Goal: Find specific page/section: Find specific page/section

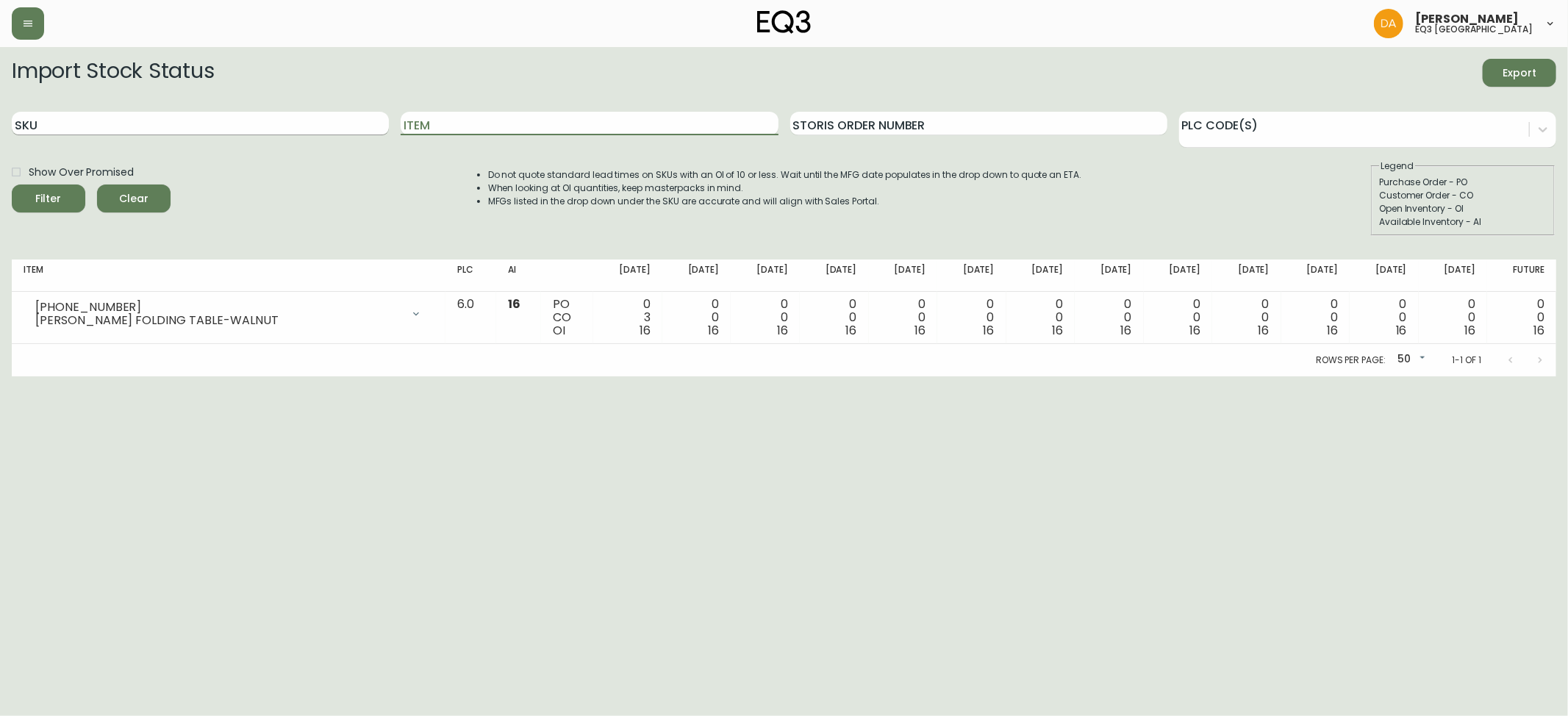
click at [261, 126] on input "SKU" at bounding box center [200, 123] width 377 height 23
click at [433, 116] on input "Item" at bounding box center [589, 123] width 377 height 23
click at [12, 184] on button "Filter" at bounding box center [48, 198] width 73 height 28
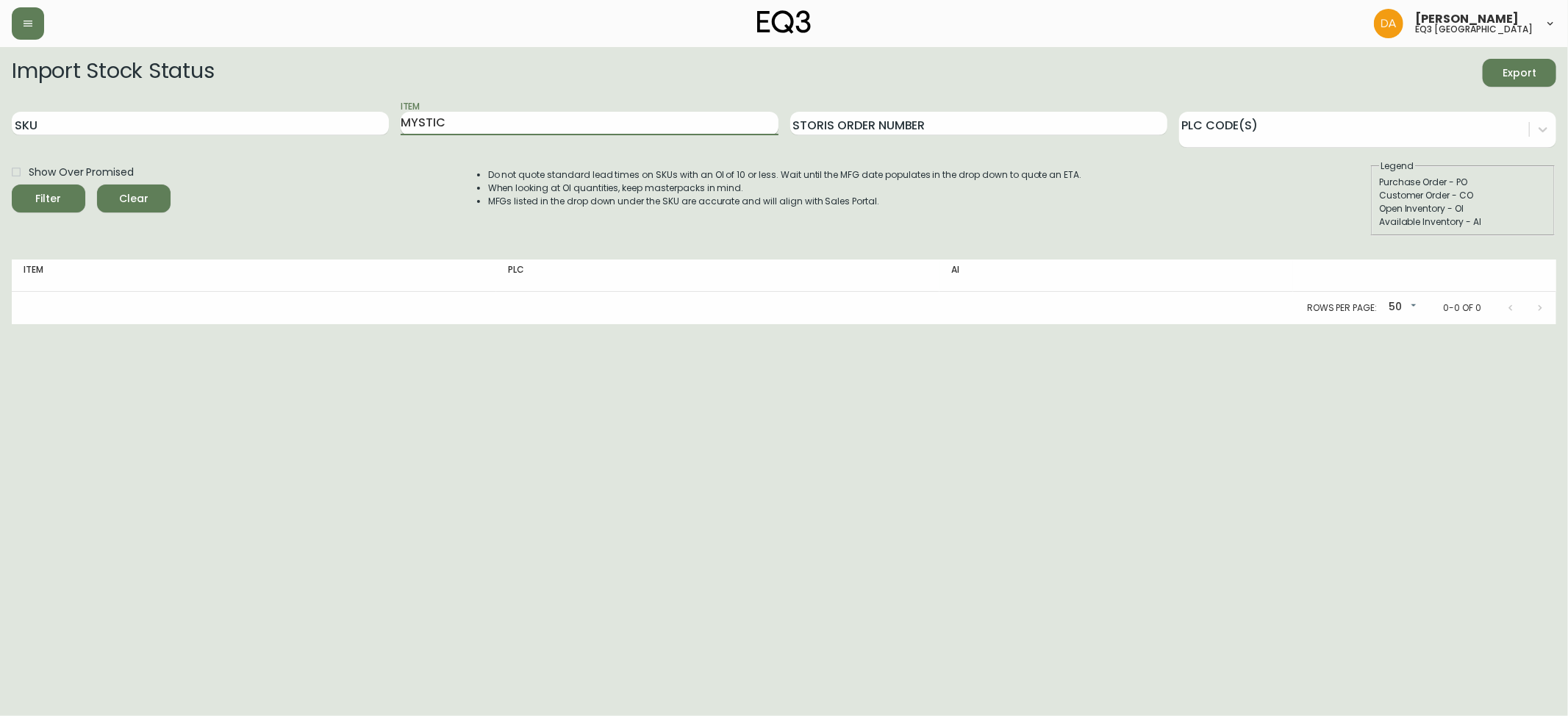
click at [12, 184] on button "Filter" at bounding box center [48, 198] width 73 height 28
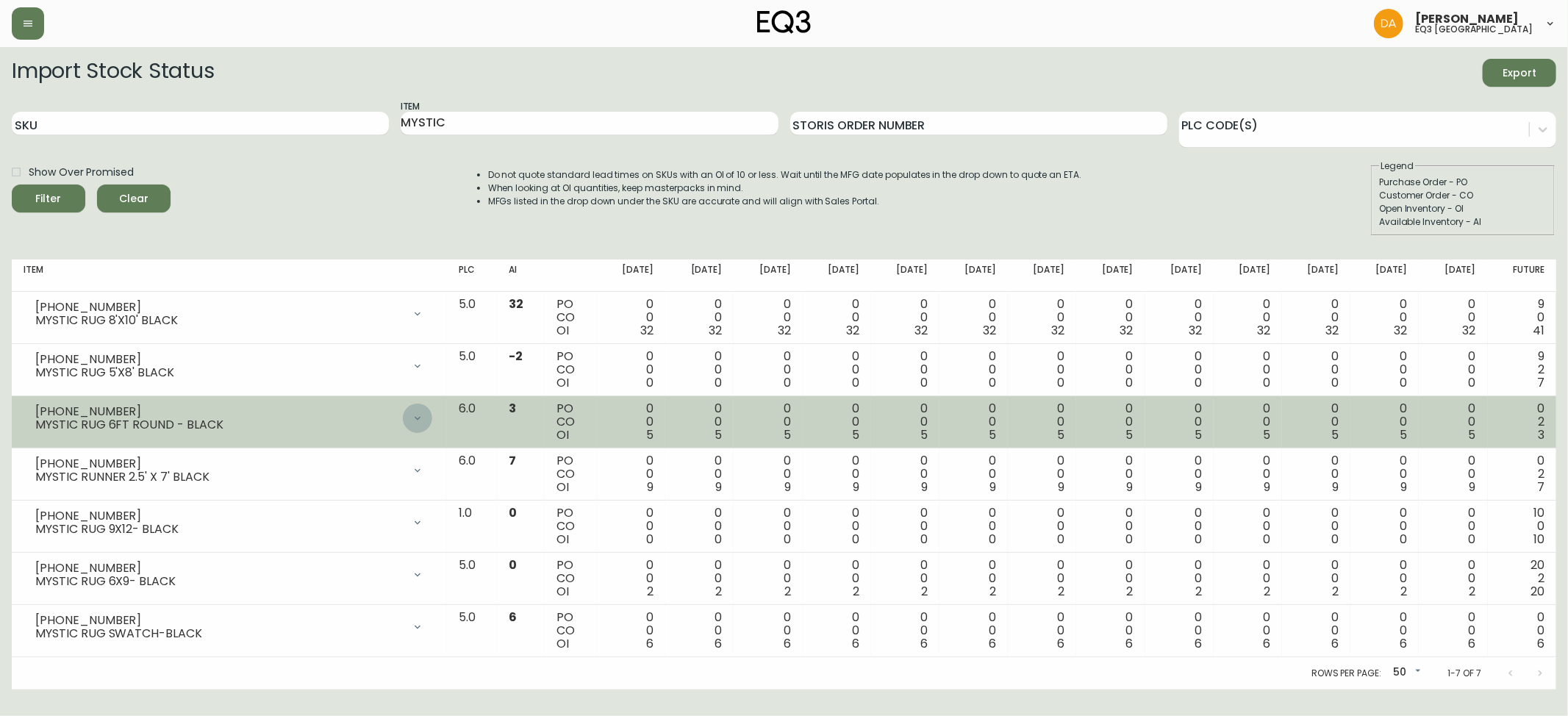
click at [424, 424] on icon at bounding box center [417, 418] width 12 height 12
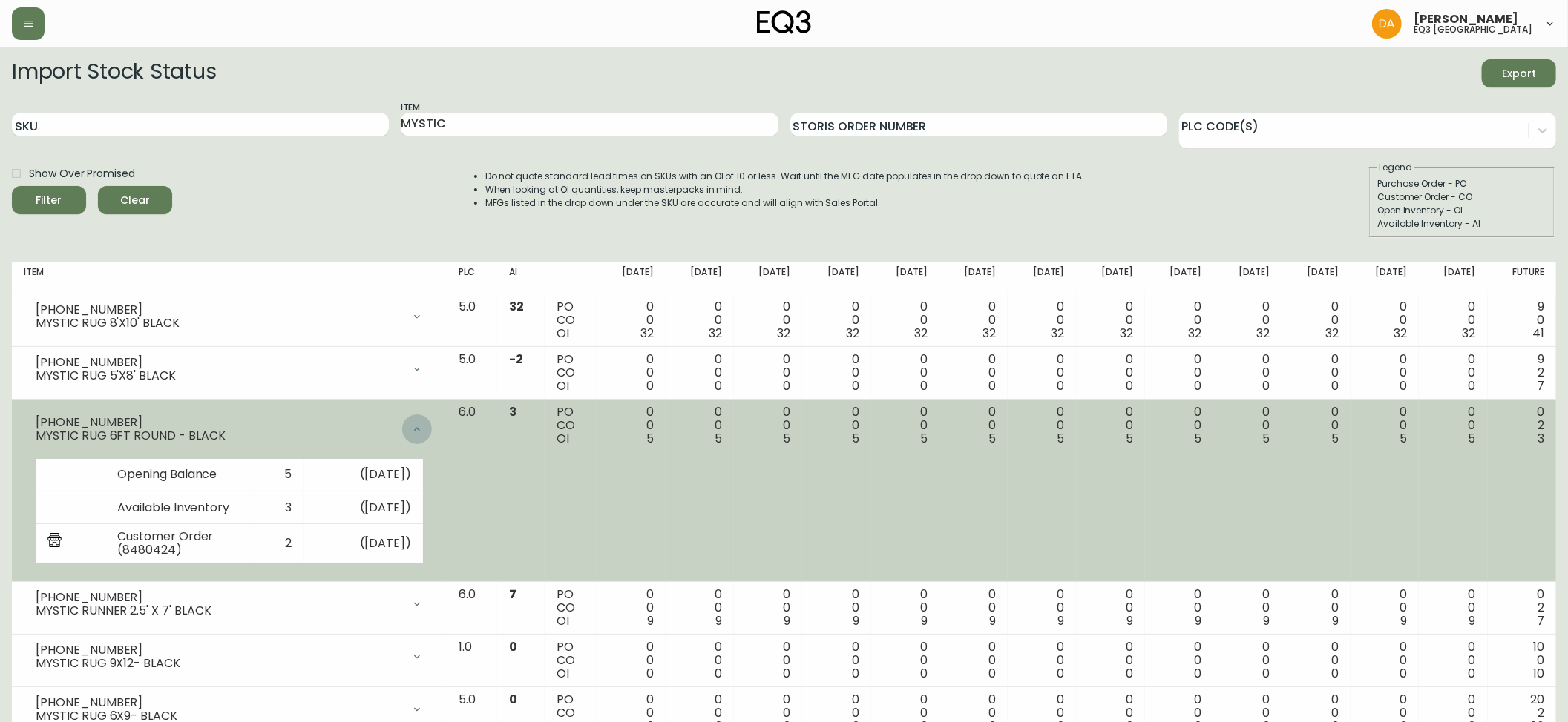
click at [432, 428] on div at bounding box center [416, 429] width 30 height 30
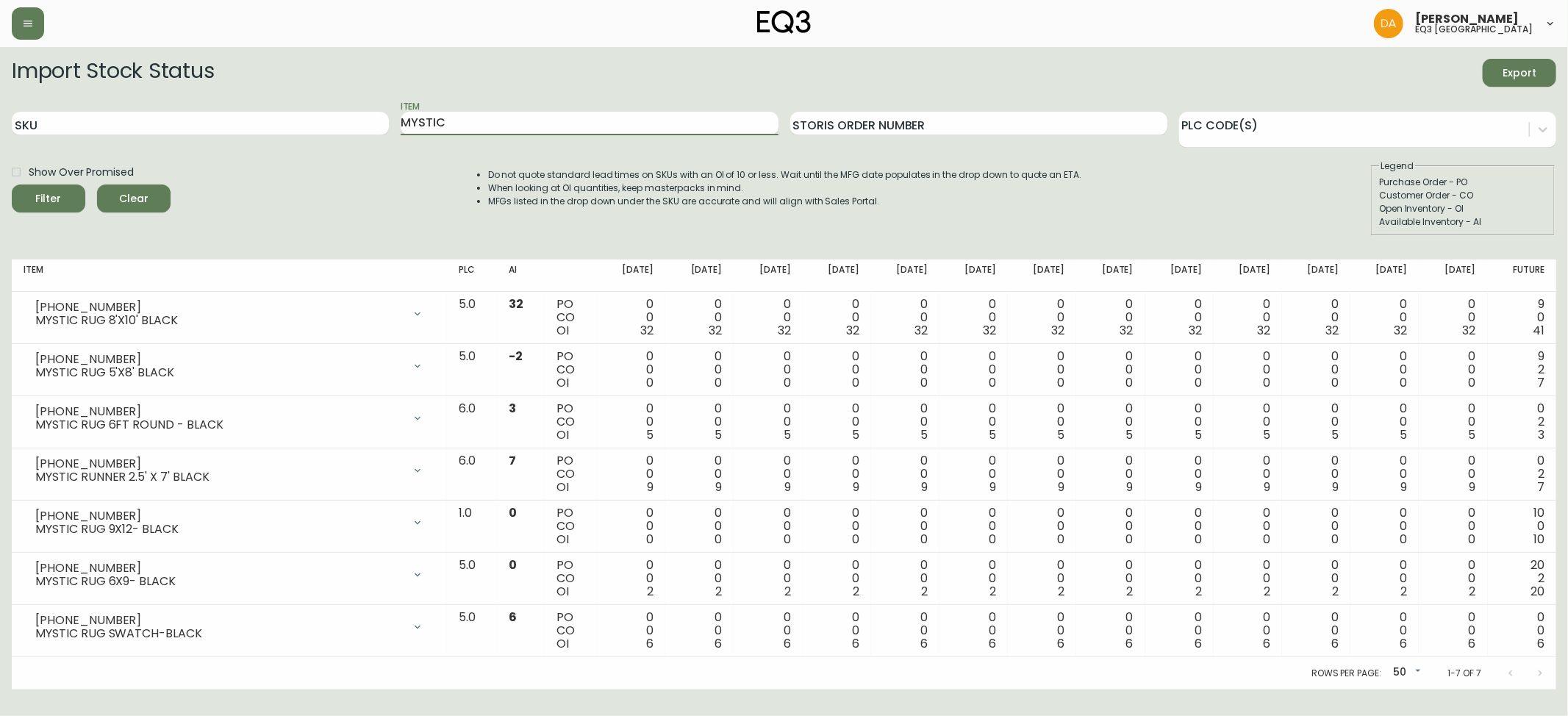
drag, startPoint x: 553, startPoint y: 126, endPoint x: 203, endPoint y: 96, distance: 351.3
click at [224, 95] on form "Import Stock Status Export SKU Item MYSTIC Storis Order Number PLC Code(s) Show…" at bounding box center [784, 147] width 1545 height 177
click at [12, 184] on button "Filter" at bounding box center [48, 198] width 73 height 28
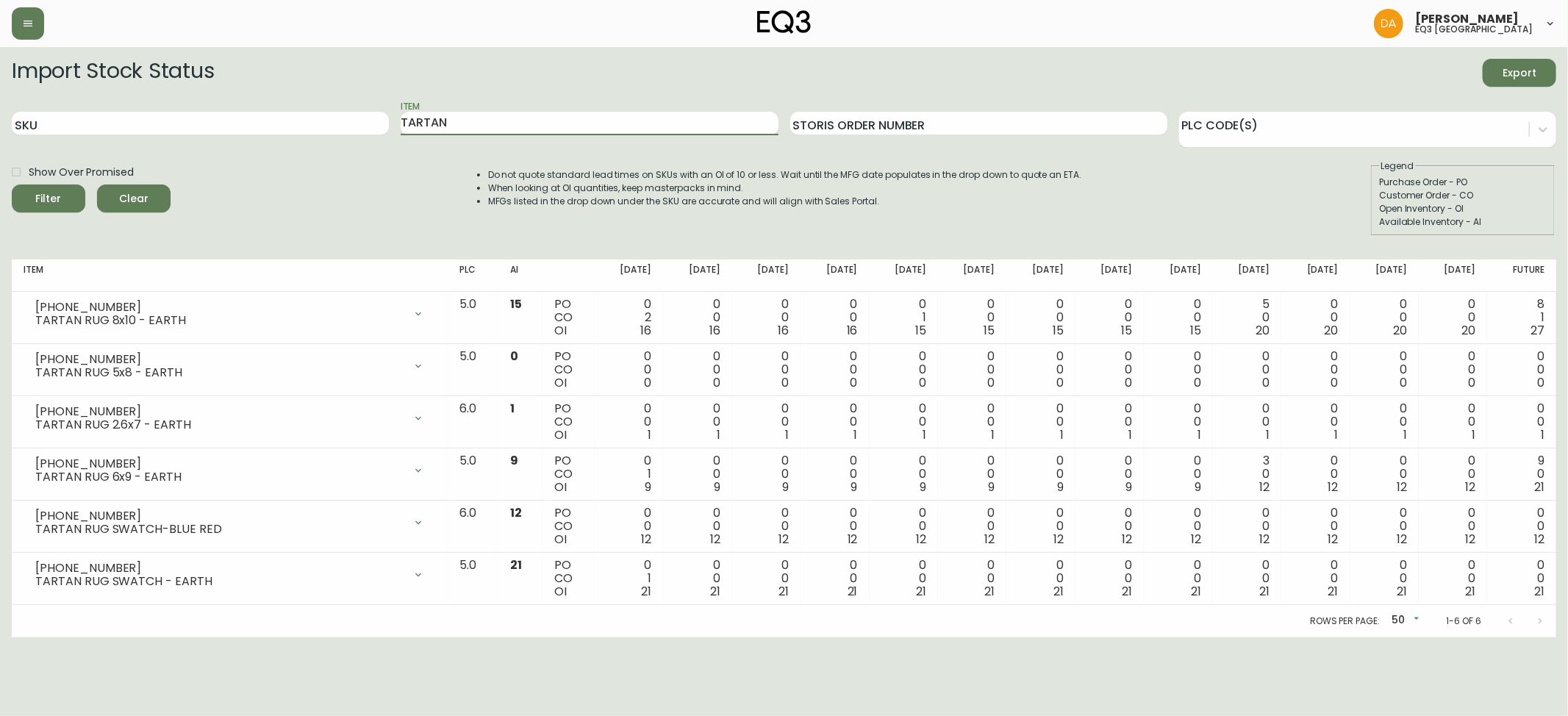
drag, startPoint x: 527, startPoint y: 121, endPoint x: 0, endPoint y: 90, distance: 527.9
click at [0, 90] on main "Import Stock Status Export SKU Item TARTAN Storis Order Number PLC Code(s) Show…" at bounding box center [784, 343] width 1568 height 590
click at [12, 184] on button "Filter" at bounding box center [48, 198] width 73 height 28
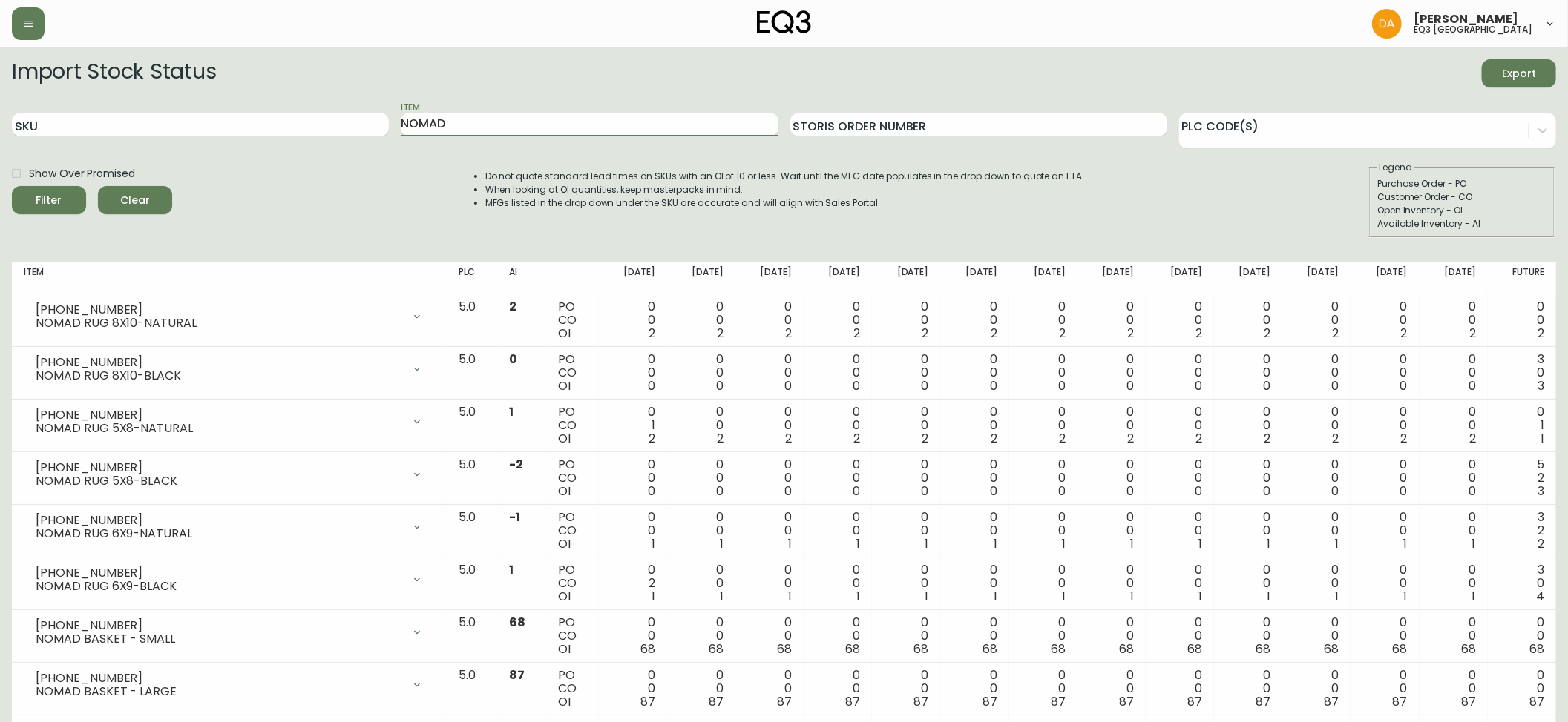
drag, startPoint x: 639, startPoint y: 129, endPoint x: 102, endPoint y: 157, distance: 537.7
click at [102, 157] on form "Import Stock Status Export SKU Item NOMAD Storis Order Number PLC Code(s) Show …" at bounding box center [784, 148] width 1544 height 178
type input "[PERSON_NAME]"
click at [12, 186] on button "Filter" at bounding box center [49, 200] width 74 height 28
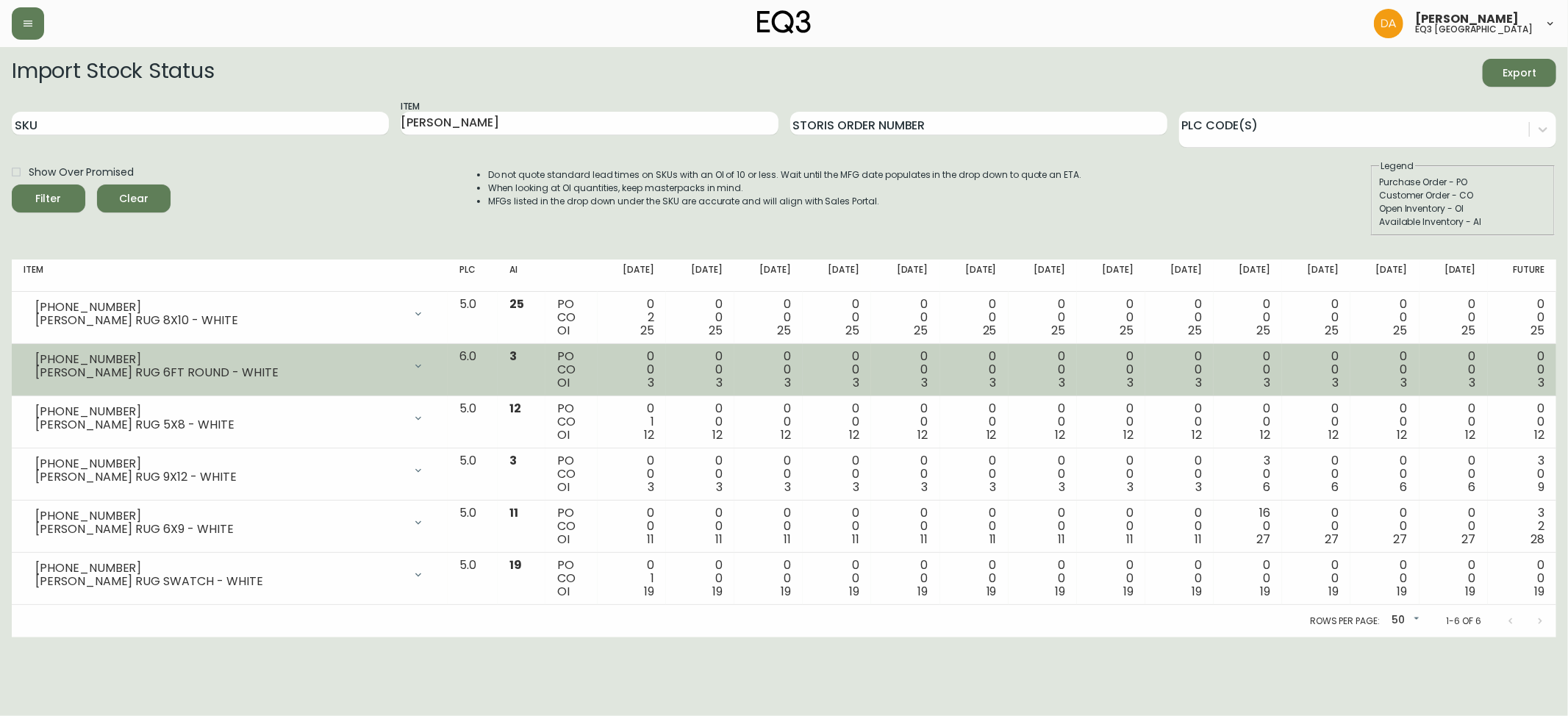
click at [272, 381] on div "[PHONE_NUMBER] [PERSON_NAME] RUG 6FT ROUND - WHITE" at bounding box center [229, 366] width 413 height 32
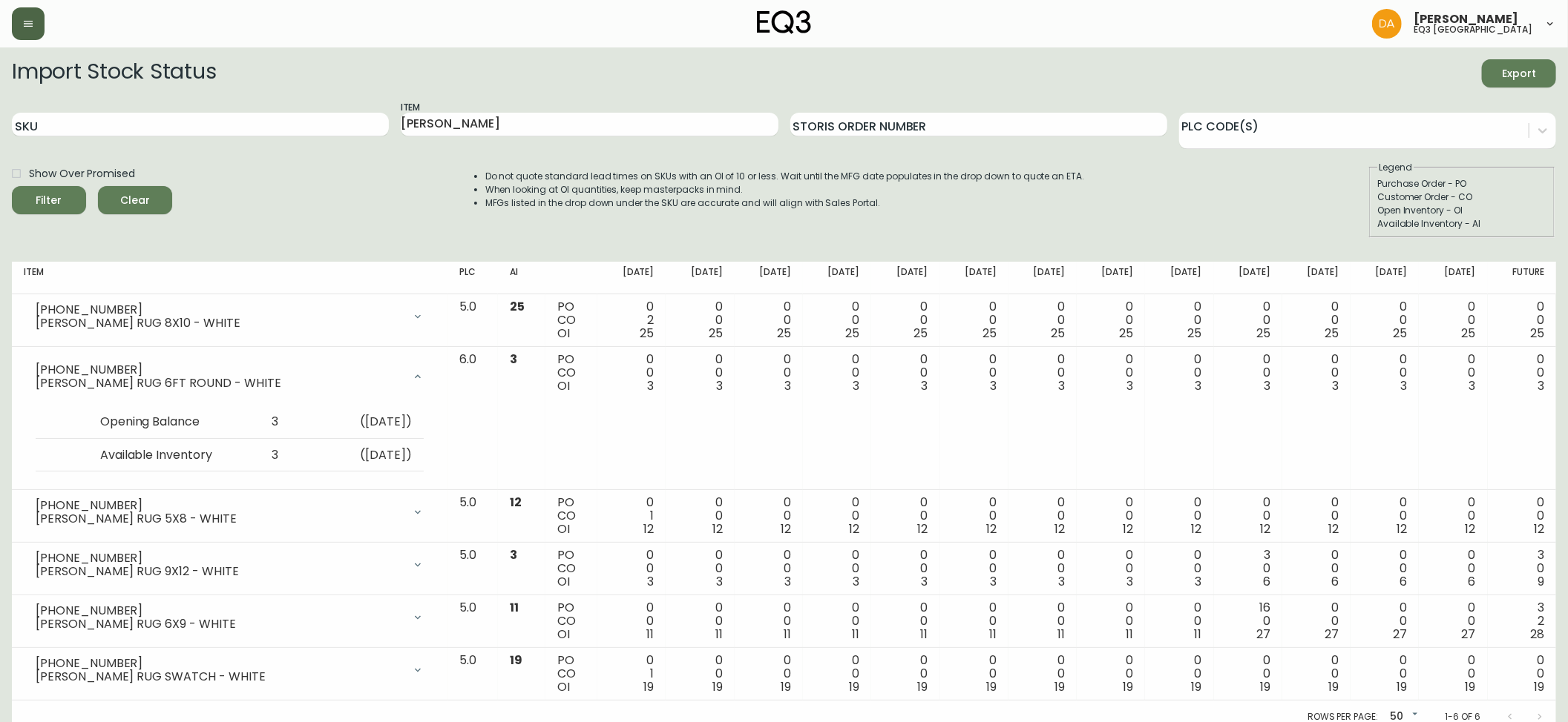
click at [27, 34] on button "button" at bounding box center [28, 24] width 32 height 32
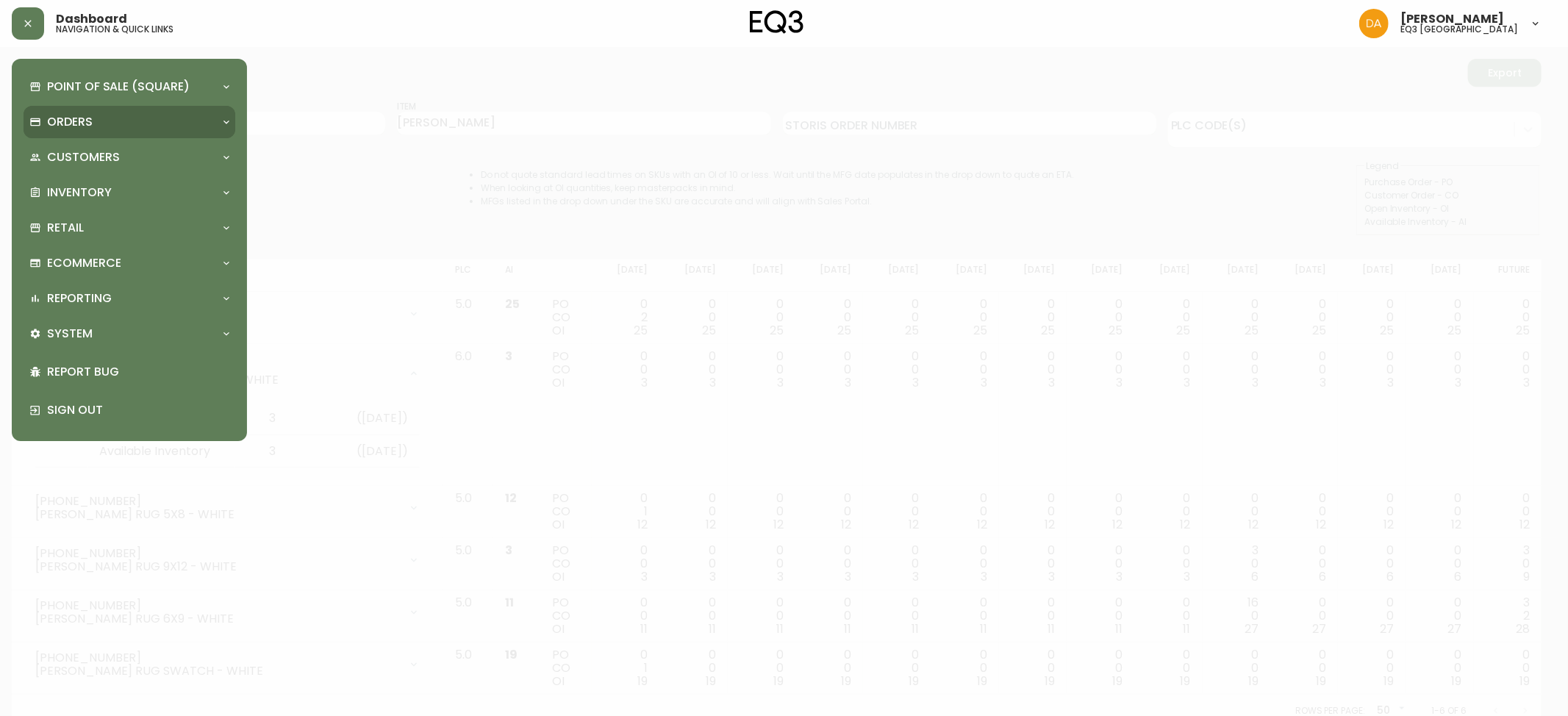
click at [139, 127] on div "Orders" at bounding box center [122, 122] width 185 height 16
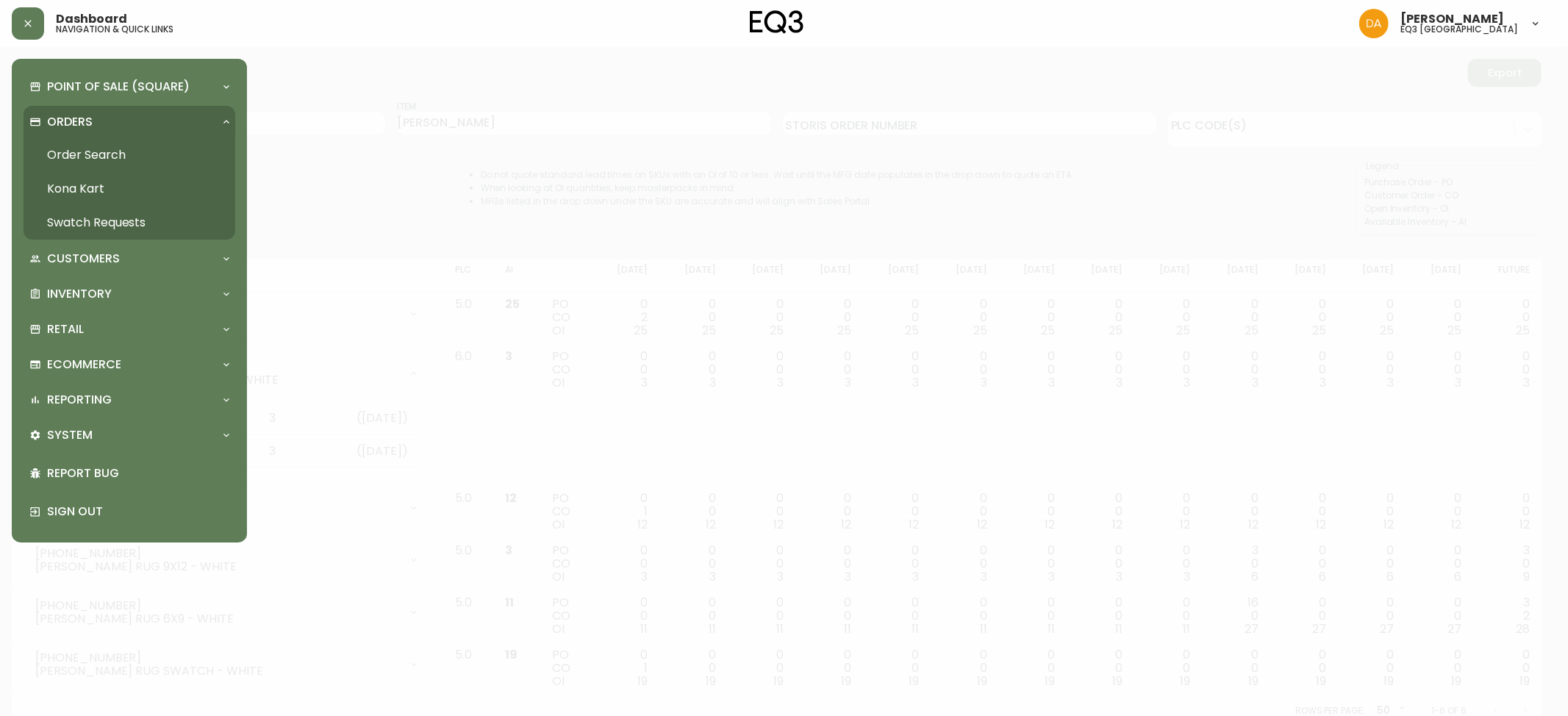
click at [121, 151] on link "Order Search" at bounding box center [129, 155] width 211 height 34
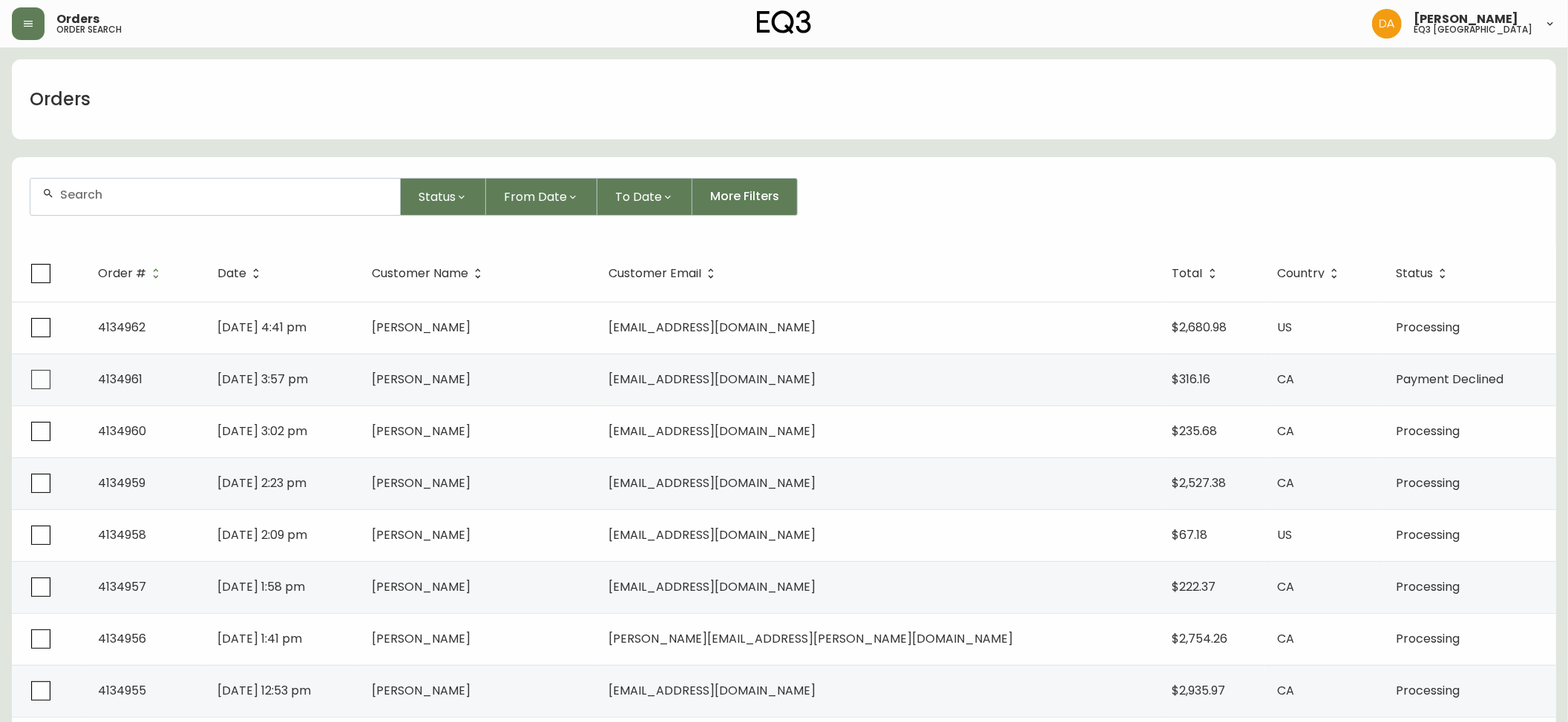
click at [143, 204] on div at bounding box center [214, 196] width 369 height 37
type input "HALL"
click at [160, 194] on input "HALL" at bounding box center [224, 194] width 328 height 14
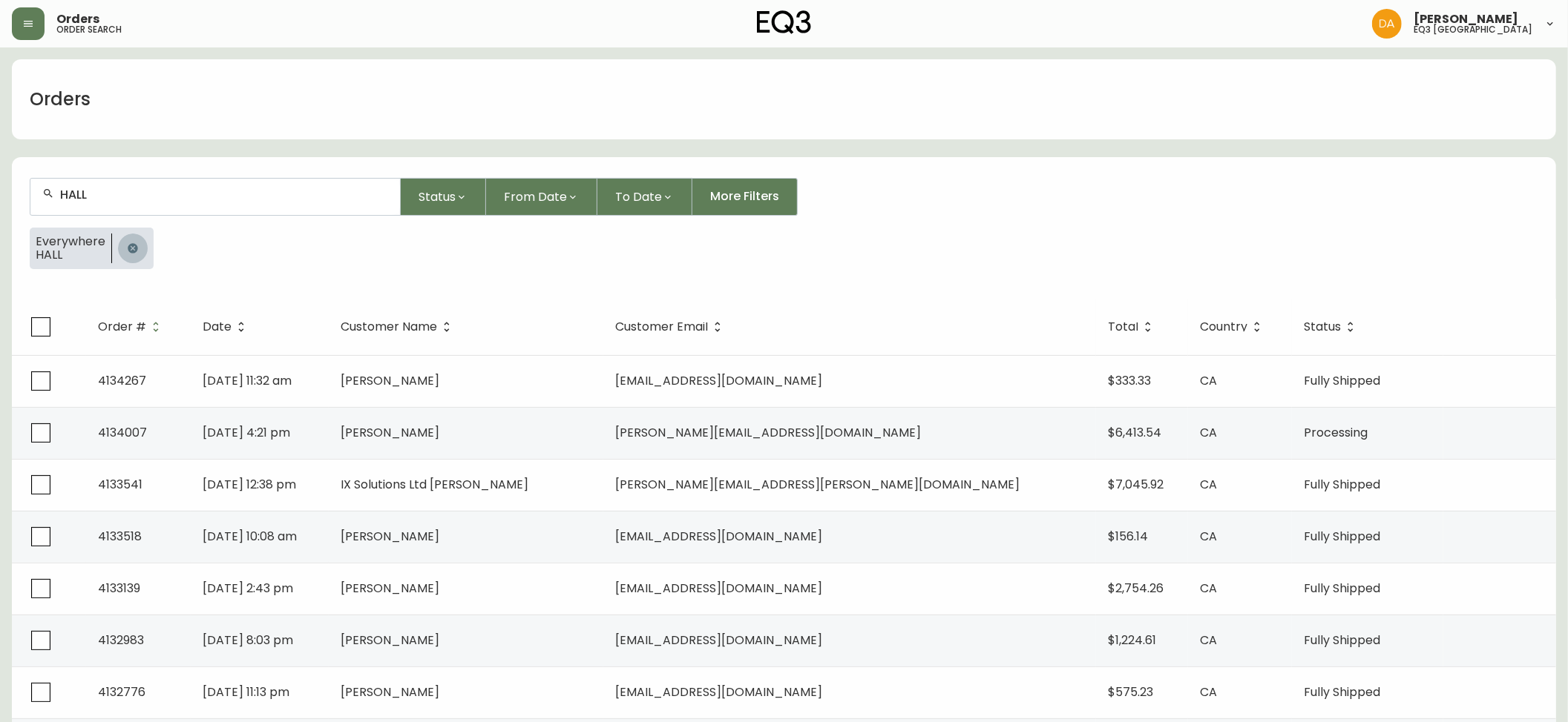
click at [123, 247] on button "button" at bounding box center [132, 248] width 30 height 30
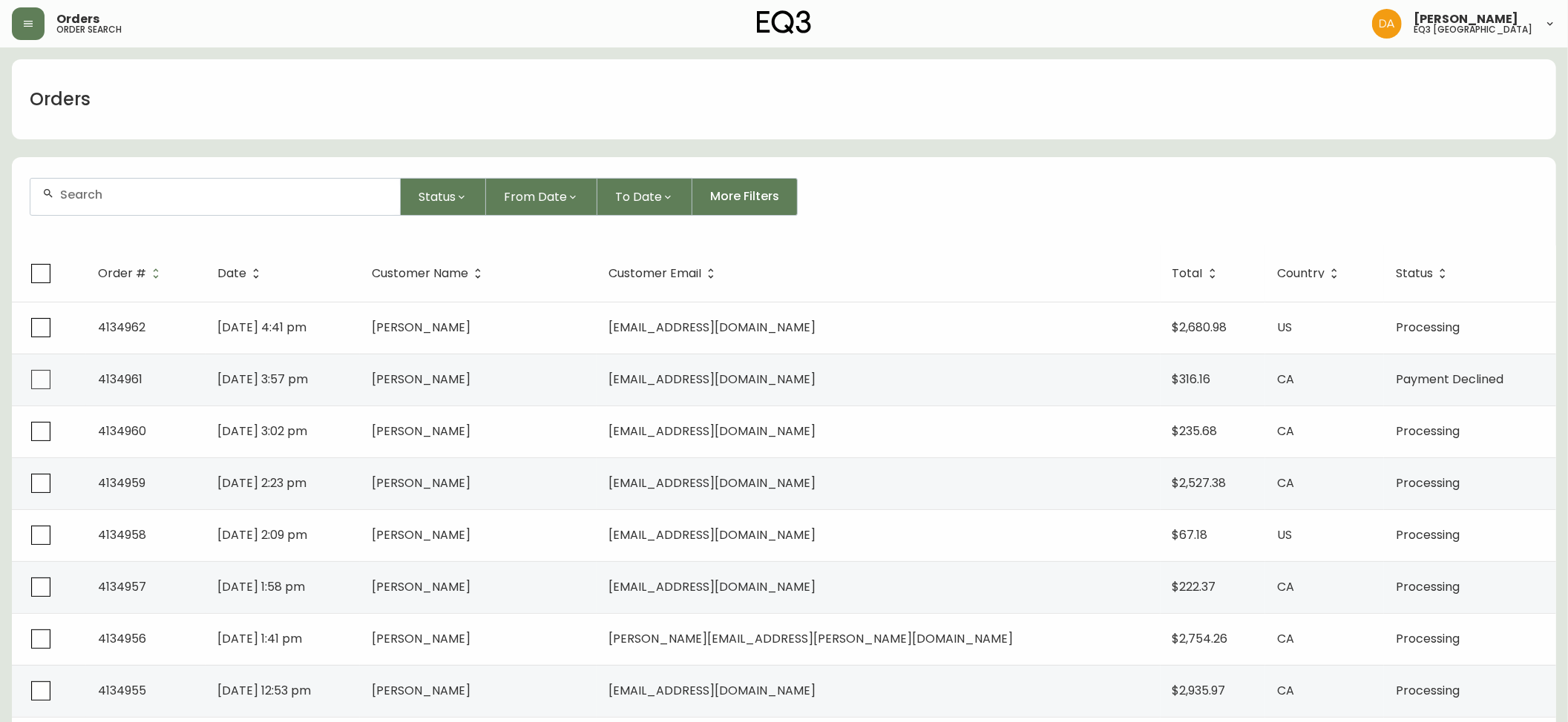
click at [853, 217] on form "Status From Date To Date More Filters" at bounding box center [784, 202] width 1544 height 85
